Goal: Find specific page/section: Find specific page/section

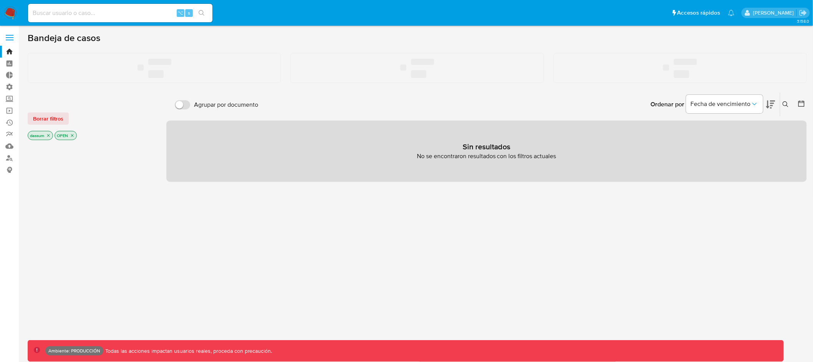
click at [114, 11] on input at bounding box center [120, 13] width 184 height 10
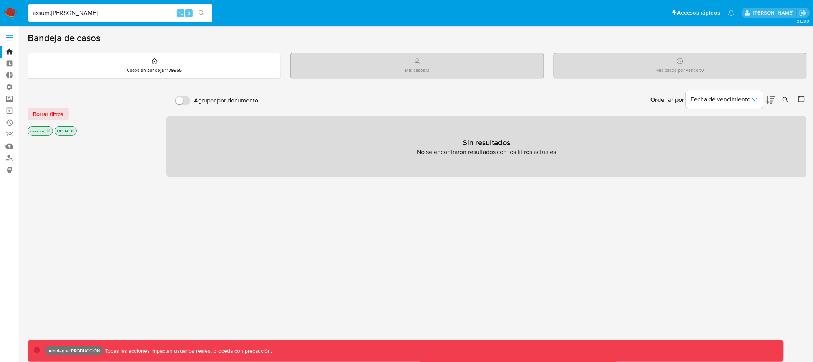
type input "assum.[PERSON_NAME]"
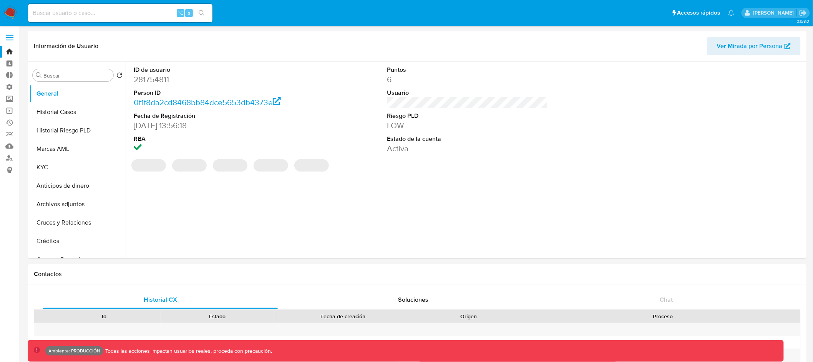
select select "10"
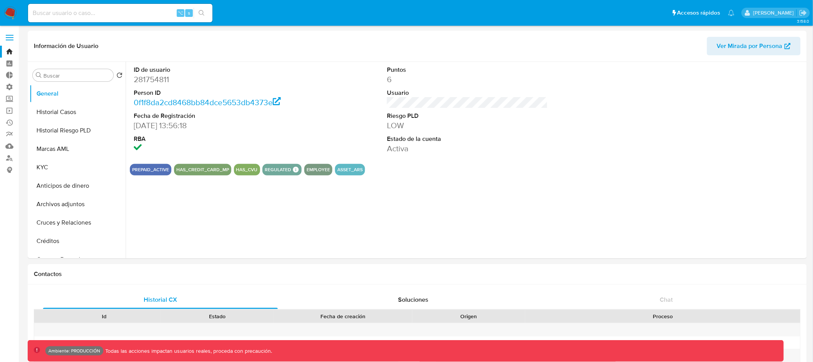
click at [12, 35] on span at bounding box center [10, 35] width 8 height 1
click at [0, 0] on input "checkbox" at bounding box center [0, 0] width 0 height 0
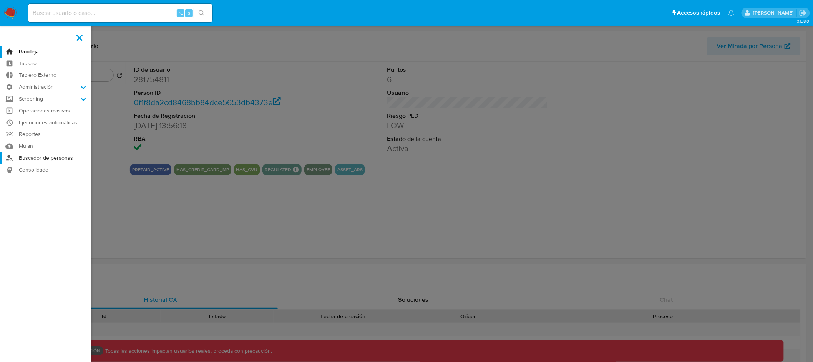
click at [57, 152] on link "Buscador de personas" at bounding box center [45, 158] width 91 height 12
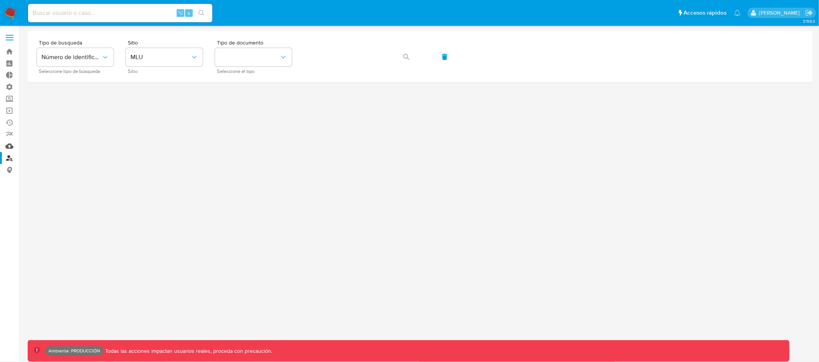
click at [9, 146] on link "Mulan" at bounding box center [45, 146] width 91 height 12
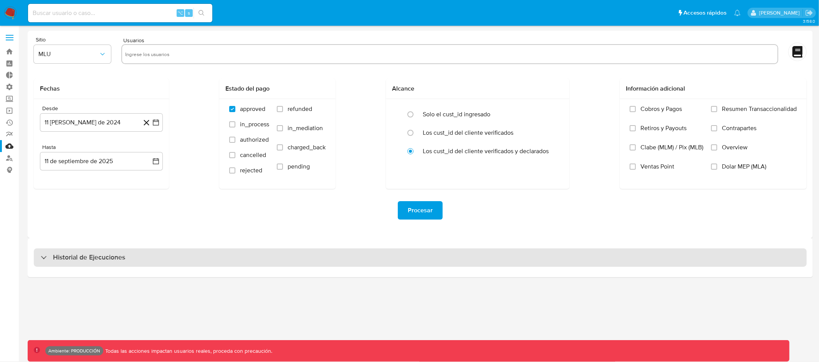
click at [144, 259] on div "Historial de Ejecuciones" at bounding box center [420, 258] width 773 height 18
select select "10"
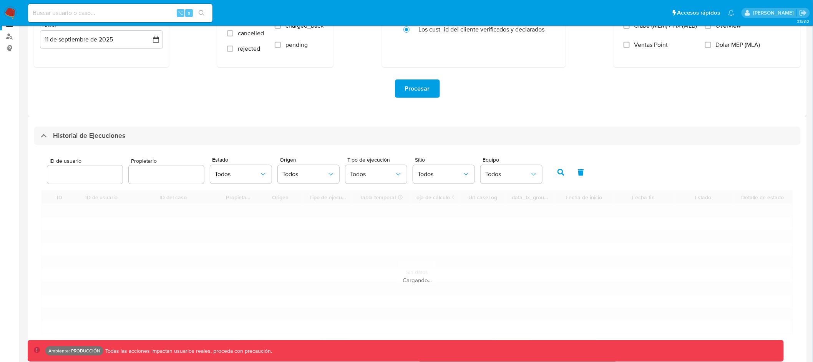
scroll to position [143, 0]
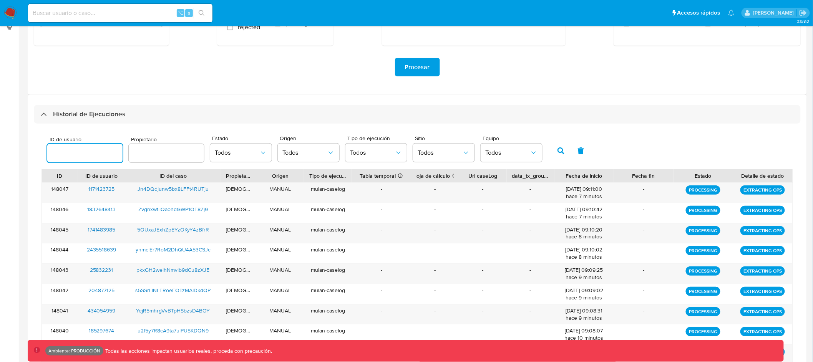
click at [88, 157] on input "number" at bounding box center [84, 153] width 75 height 10
type input "281754811"
click at [557, 146] on button "button" at bounding box center [561, 151] width 20 height 18
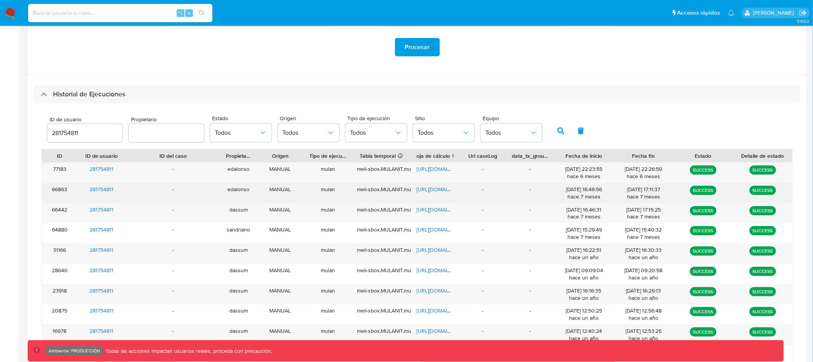
scroll to position [177, 0]
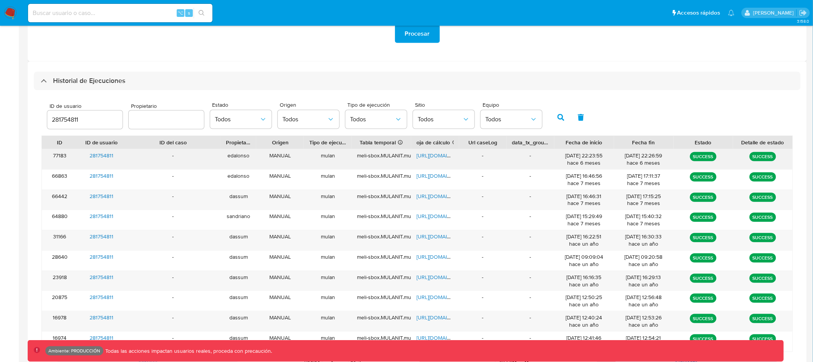
click at [437, 156] on span "https://docs.google.com/spreadsheets/d/1jpVzQh1CCqHcfUNs9Qoe5eig0QGcymSgzFvQPc4…" at bounding box center [442, 156] width 53 height 8
click at [69, 122] on input "281754811" at bounding box center [84, 120] width 75 height 10
type input "dassum"
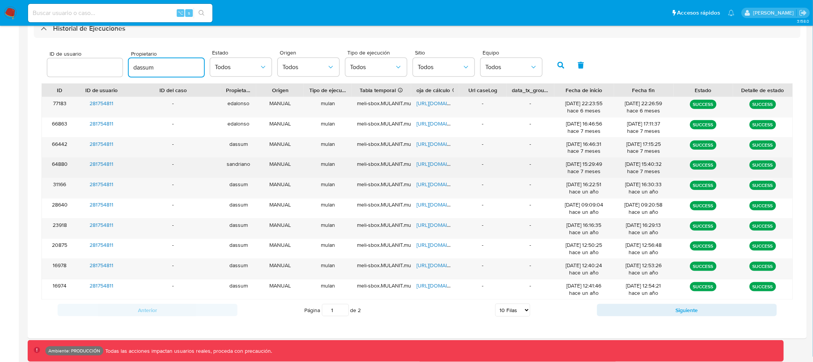
scroll to position [238, 0]
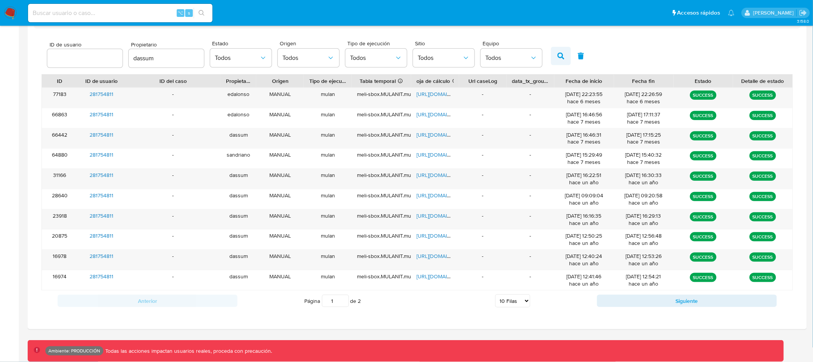
click at [557, 55] on icon "button" at bounding box center [560, 56] width 7 height 7
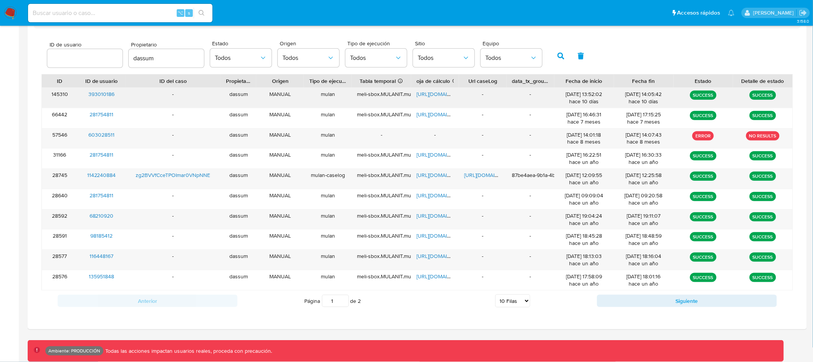
click at [431, 95] on span "https://docs.google.com/spreadsheets/d/1AFV35mPC6qOtApGzjFW_kQ5jwNyhskbY5cl7jrD…" at bounding box center [442, 94] width 53 height 8
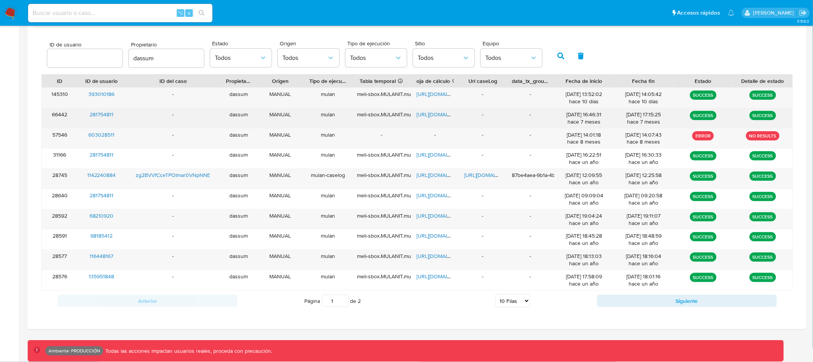
click at [437, 113] on span "https://docs.google.com/spreadsheets/d/1Pj34JPQ6GyREVB2BY_KF9zrpiFzcTSf2AaSin3F…" at bounding box center [442, 115] width 53 height 8
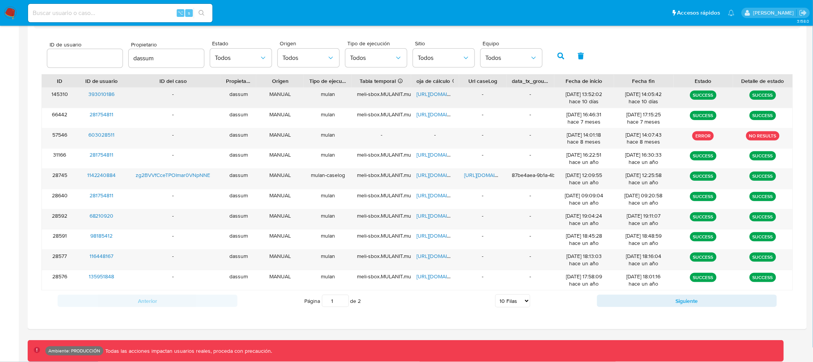
click at [443, 94] on span "https://docs.google.com/spreadsheets/d/1AFV35mPC6qOtApGzjFW_kQ5jwNyhskbY5cl7jrD…" at bounding box center [442, 94] width 53 height 8
drag, startPoint x: 116, startPoint y: 95, endPoint x: 89, endPoint y: 95, distance: 27.3
click at [89, 95] on div "393010186" at bounding box center [102, 98] width 48 height 20
